Goal: Check status: Check status

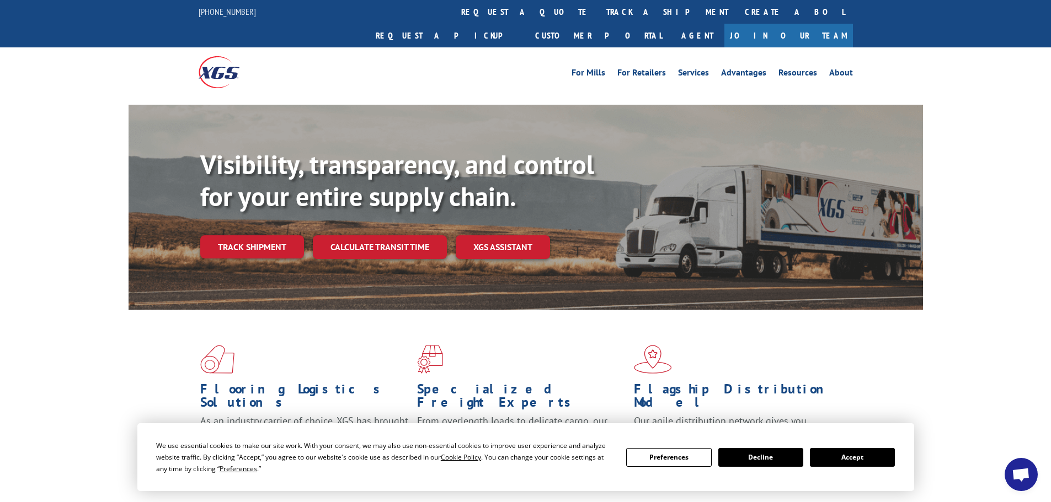
drag, startPoint x: 883, startPoint y: 459, endPoint x: 870, endPoint y: 455, distance: 13.3
click at [883, 459] on button "Accept" at bounding box center [852, 457] width 85 height 19
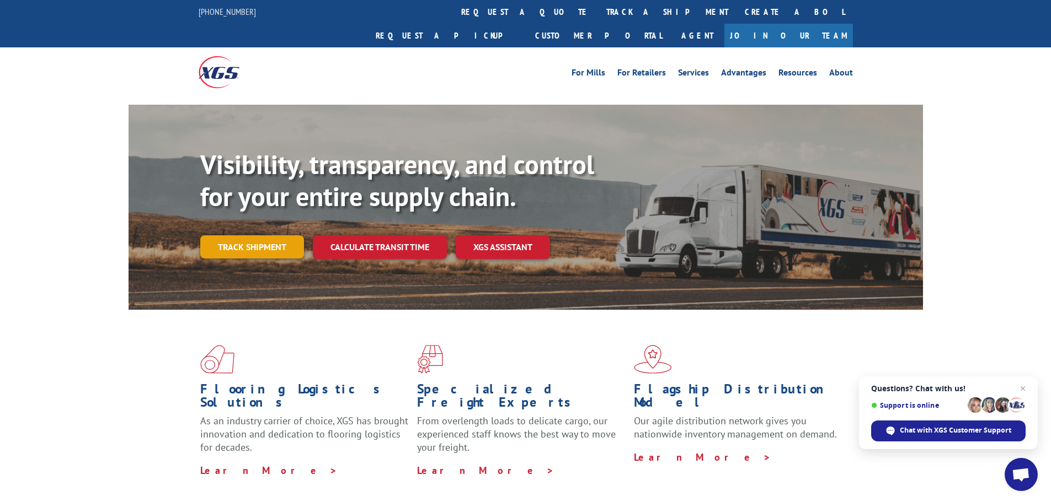
click at [249, 235] on link "Track shipment" at bounding box center [252, 246] width 104 height 23
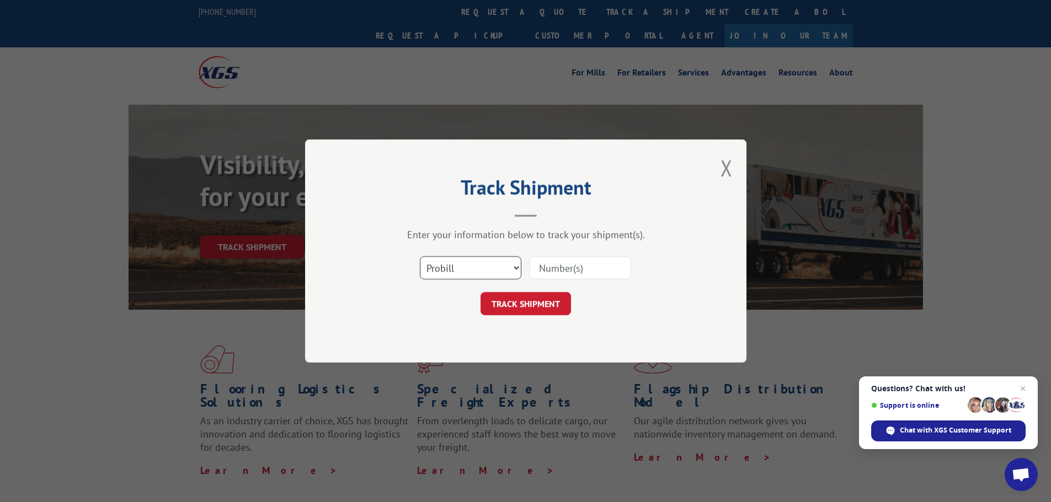
click at [468, 260] on select "Select category... Probill BOL PO" at bounding box center [470, 267] width 101 height 23
select select "bol"
click at [420, 256] on select "Select category... Probill BOL PO" at bounding box center [470, 267] width 101 height 23
click at [559, 271] on input at bounding box center [579, 267] width 101 height 23
paste input "01116039"
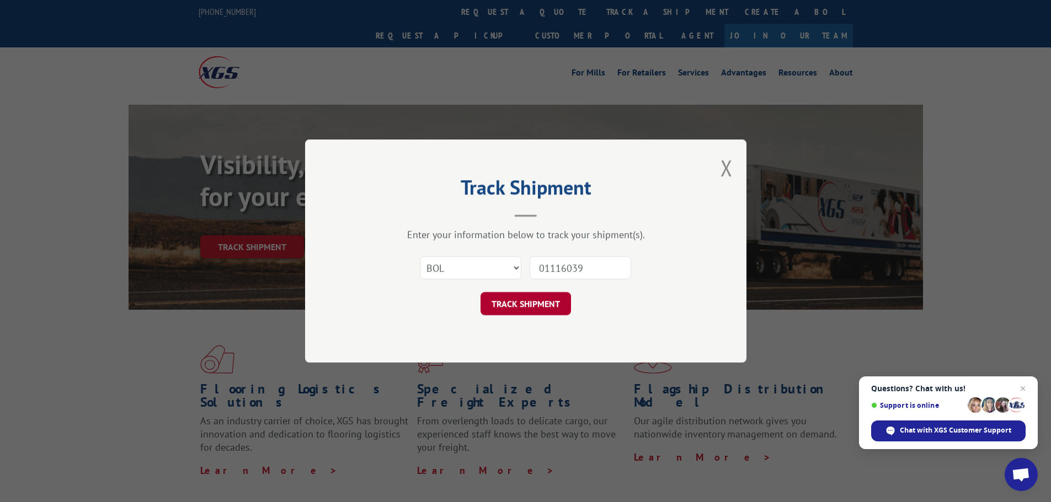
type input "01116039"
click at [516, 302] on button "TRACK SHIPMENT" at bounding box center [525, 303] width 90 height 23
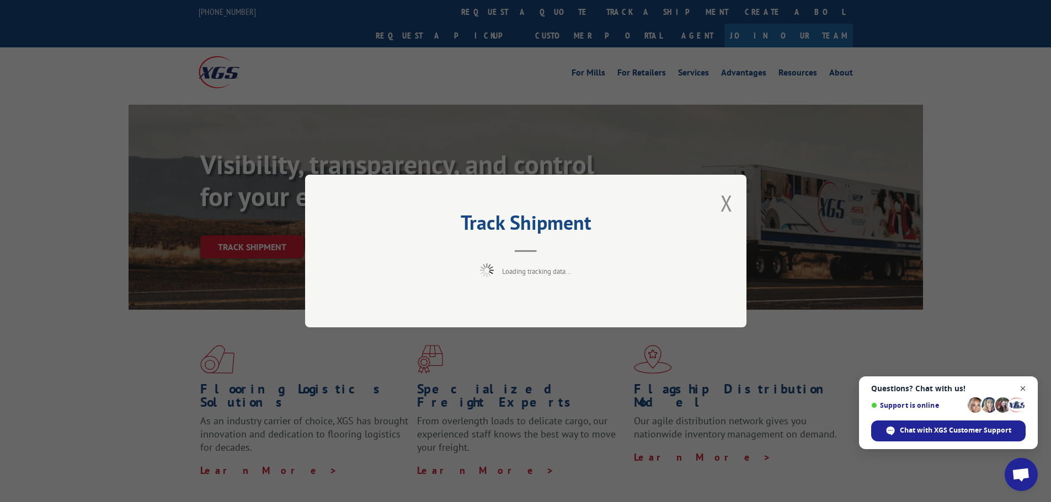
click at [1023, 388] on span "Close chat" at bounding box center [1023, 389] width 14 height 14
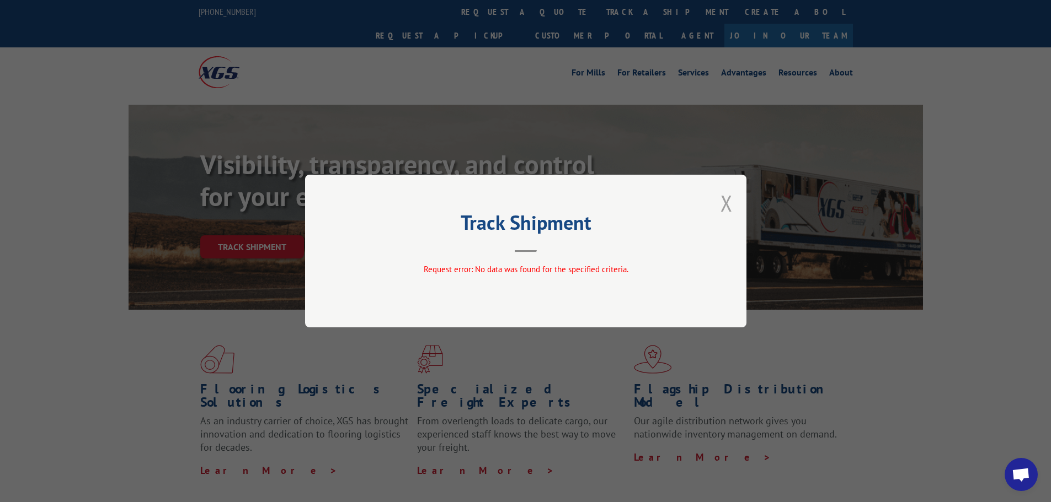
click at [722, 201] on button "Close modal" at bounding box center [726, 203] width 12 height 29
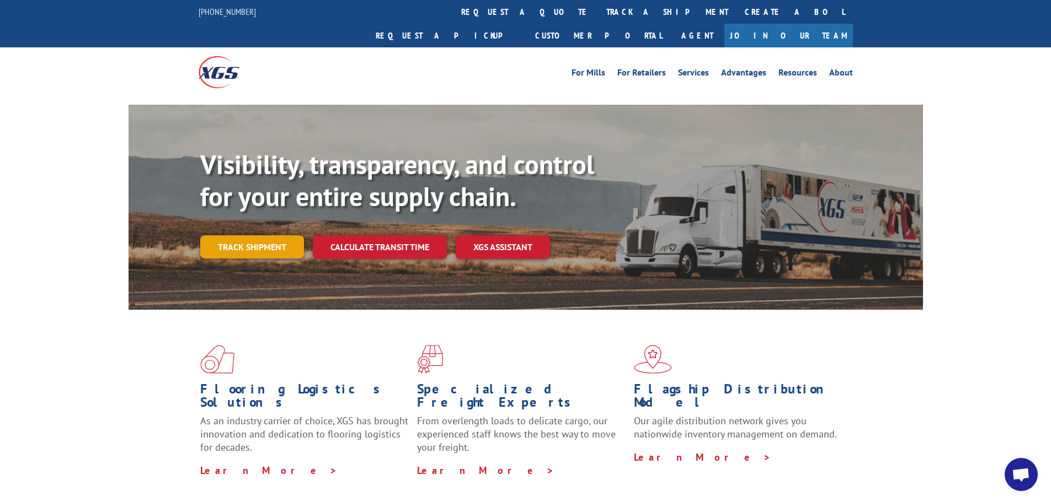
click at [260, 235] on link "Track shipment" at bounding box center [252, 246] width 104 height 23
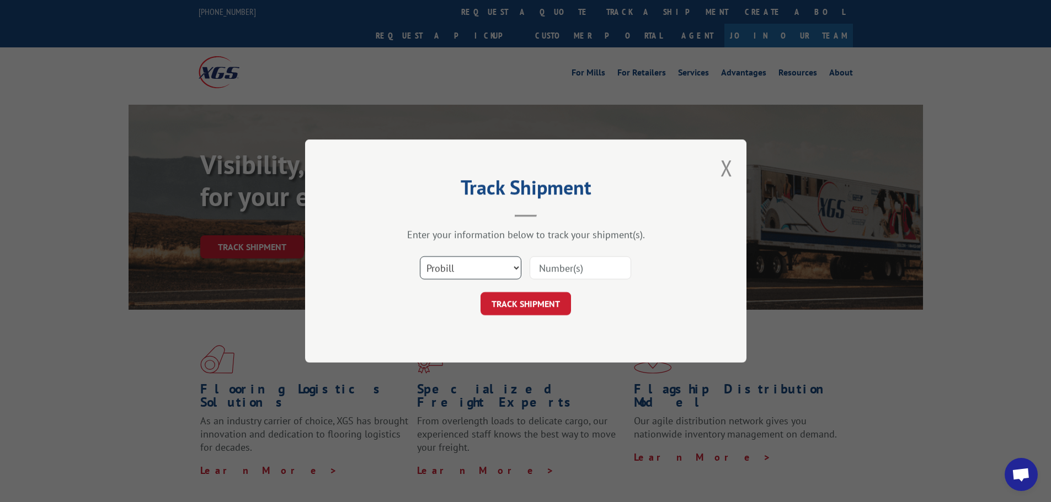
click at [458, 265] on select "Select category... Probill BOL PO" at bounding box center [470, 267] width 101 height 23
select select "po"
click at [420, 256] on select "Select category... Probill BOL PO" at bounding box center [470, 267] width 101 height 23
click at [607, 270] on input at bounding box center [579, 267] width 101 height 23
type input "47510680"
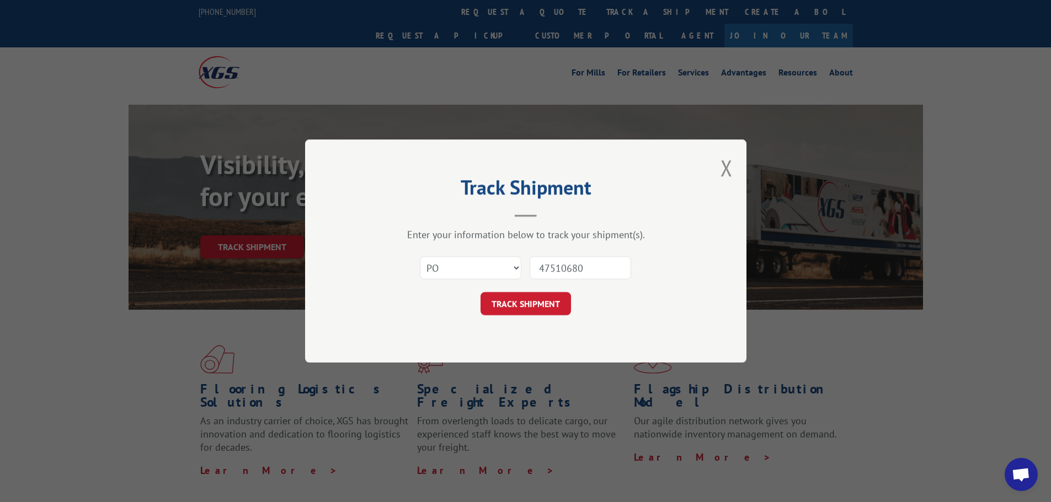
click at [480, 292] on button "TRACK SHIPMENT" at bounding box center [525, 303] width 90 height 23
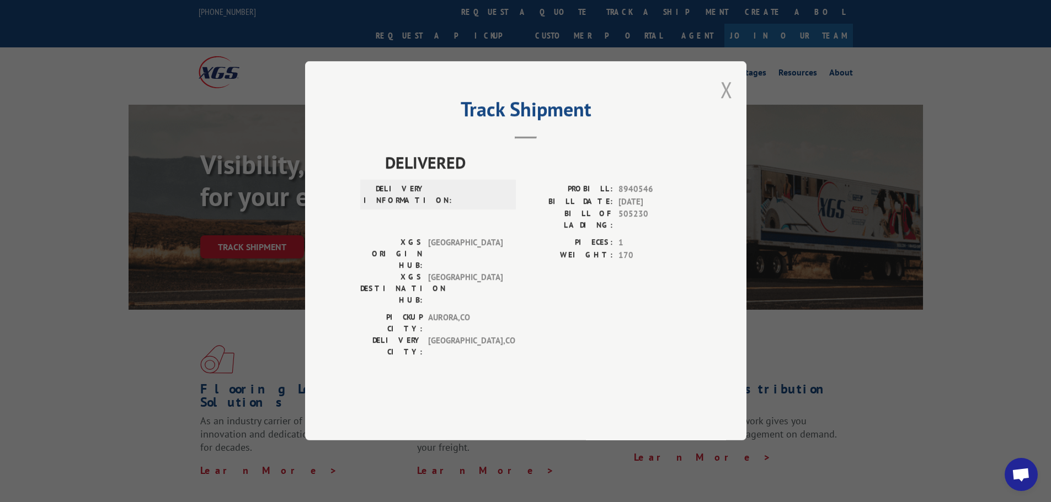
click at [725, 104] on button "Close modal" at bounding box center [726, 89] width 12 height 29
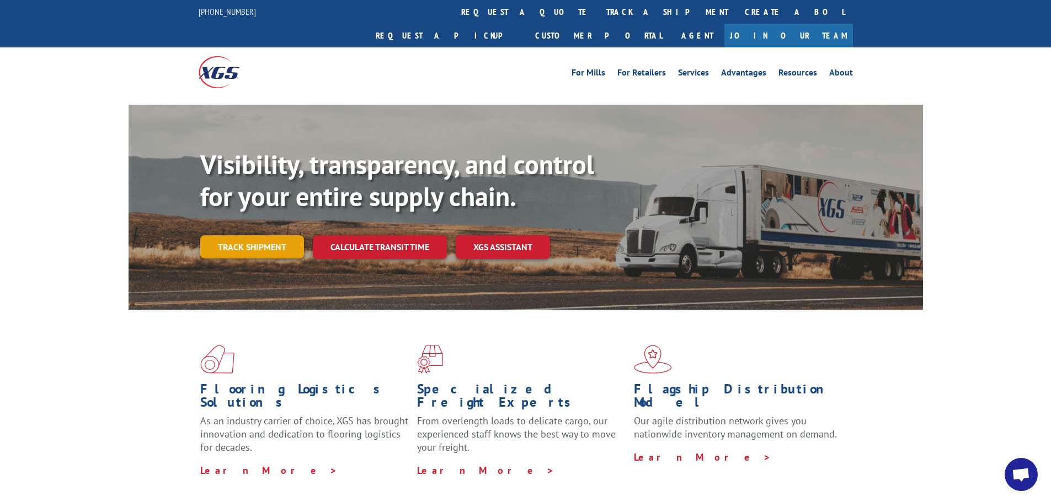
click at [245, 235] on link "Track shipment" at bounding box center [252, 246] width 104 height 23
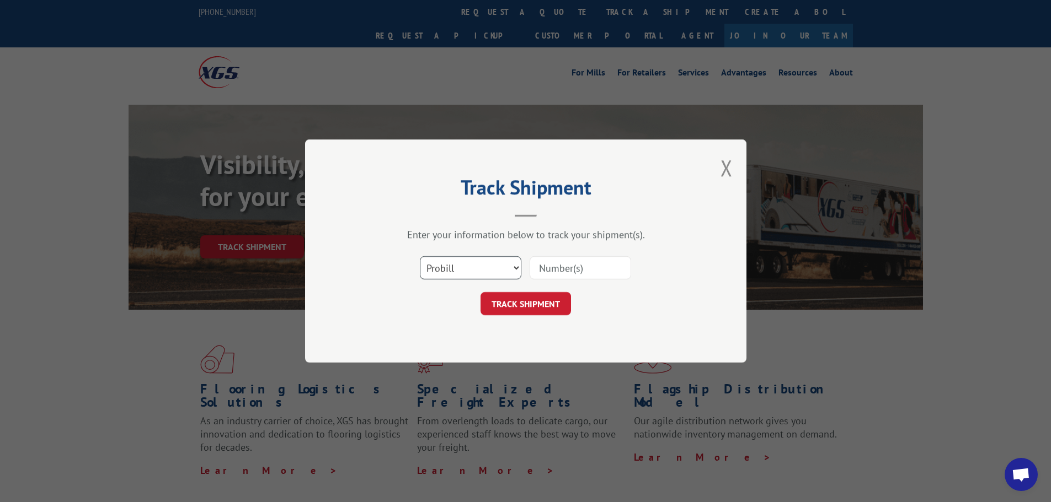
click at [469, 269] on select "Select category... Probill BOL PO" at bounding box center [470, 267] width 101 height 23
select select "po"
click at [420, 256] on select "Select category... Probill BOL PO" at bounding box center [470, 267] width 101 height 23
click at [612, 266] on input at bounding box center [579, 267] width 101 height 23
type input "47510680"
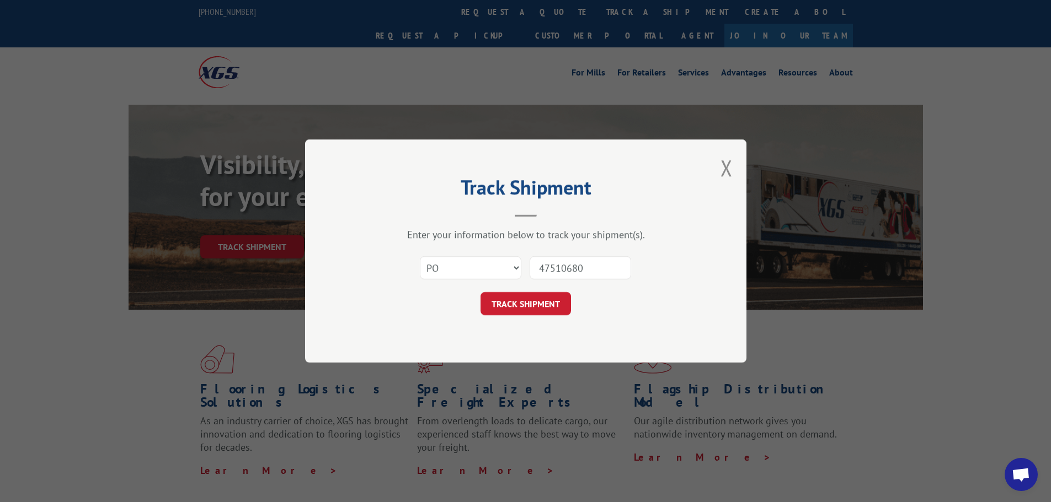
click at [480, 292] on button "TRACK SHIPMENT" at bounding box center [525, 303] width 90 height 23
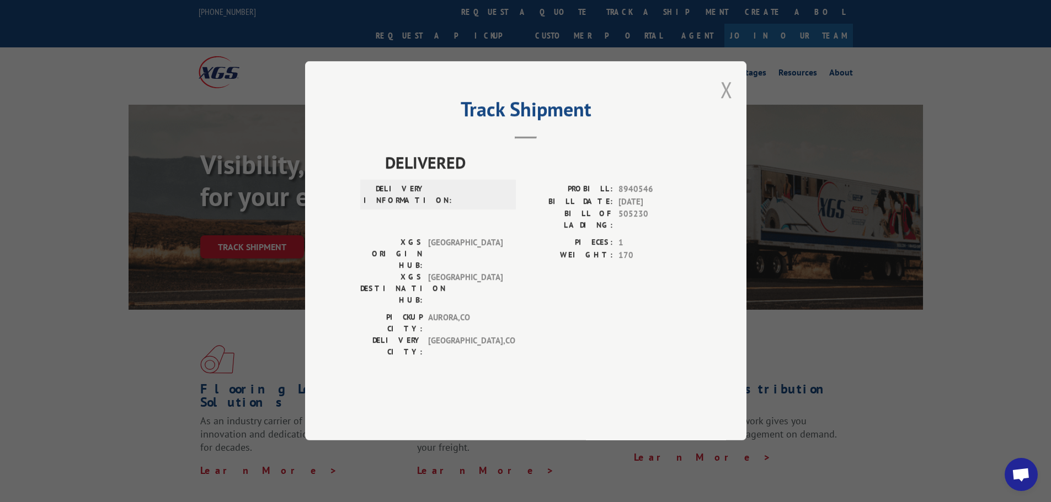
click at [726, 104] on button "Close modal" at bounding box center [726, 89] width 12 height 29
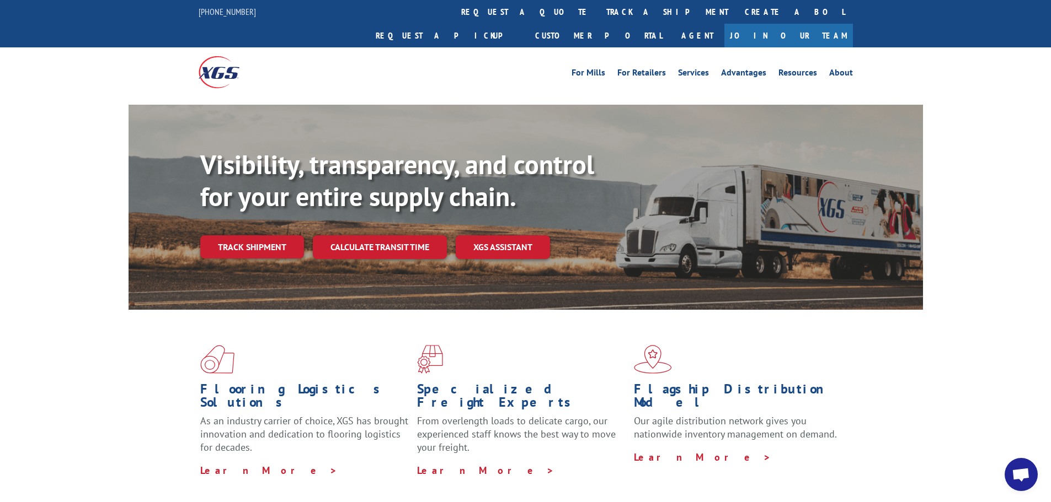
click at [236, 235] on link "Track shipment" at bounding box center [252, 246] width 104 height 23
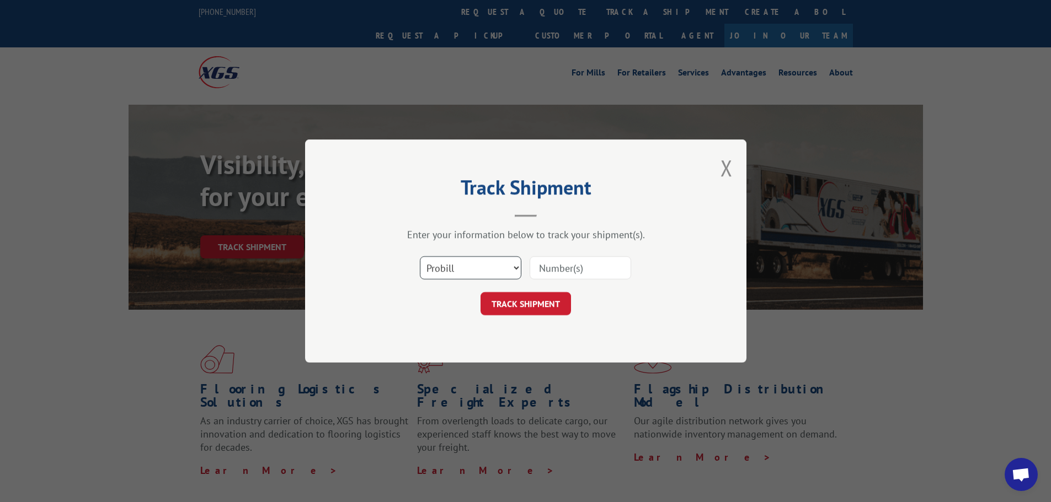
click at [484, 269] on select "Select category... Probill BOL PO" at bounding box center [470, 267] width 101 height 23
select select "po"
click at [420, 256] on select "Select category... Probill BOL PO" at bounding box center [470, 267] width 101 height 23
click at [548, 269] on input at bounding box center [579, 267] width 101 height 23
paste input "47510679"
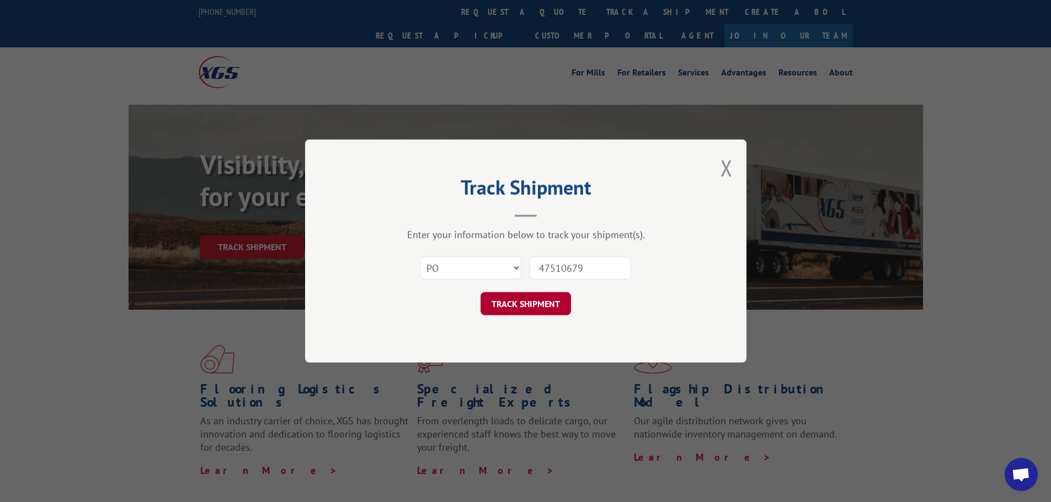
type input "47510679"
click at [544, 303] on button "TRACK SHIPMENT" at bounding box center [525, 303] width 90 height 23
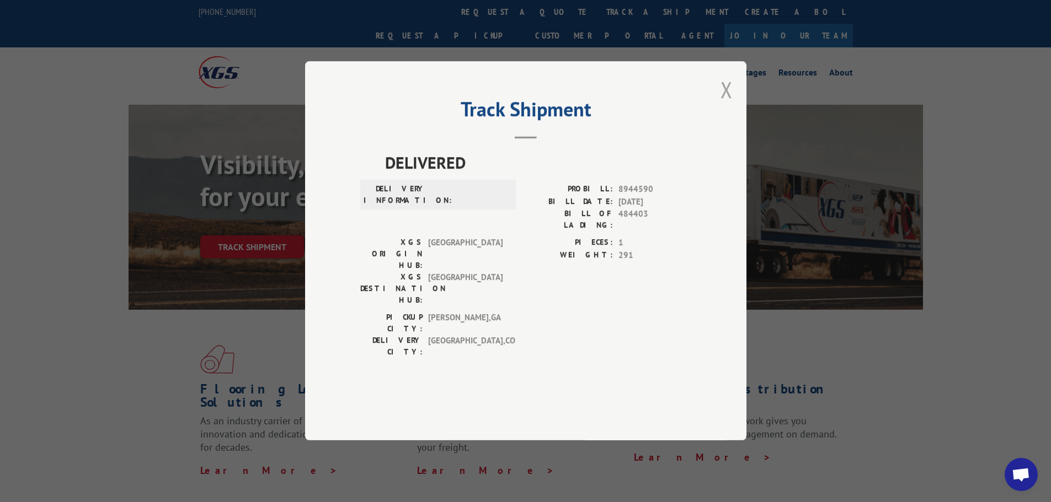
click at [730, 104] on button "Close modal" at bounding box center [726, 89] width 12 height 29
